Goal: Information Seeking & Learning: Learn about a topic

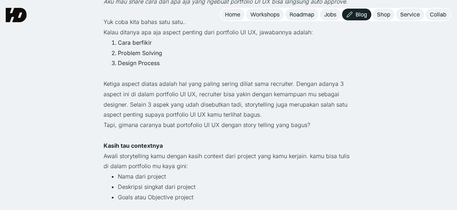
scroll to position [224, 0]
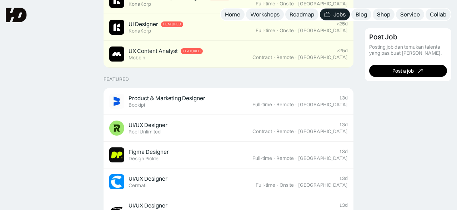
scroll to position [218, 0]
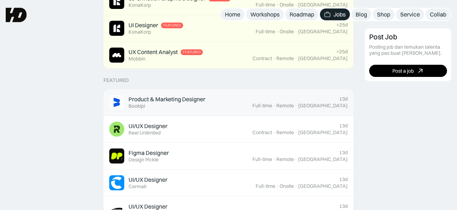
click at [318, 101] on div "13d Full-time · Remote · Indonesia" at bounding box center [300, 102] width 95 height 13
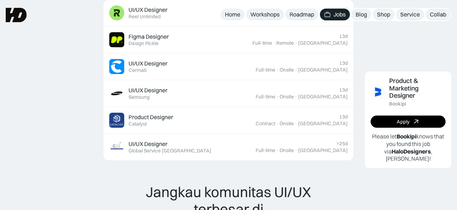
scroll to position [750, 0]
